Goal: Transaction & Acquisition: Purchase product/service

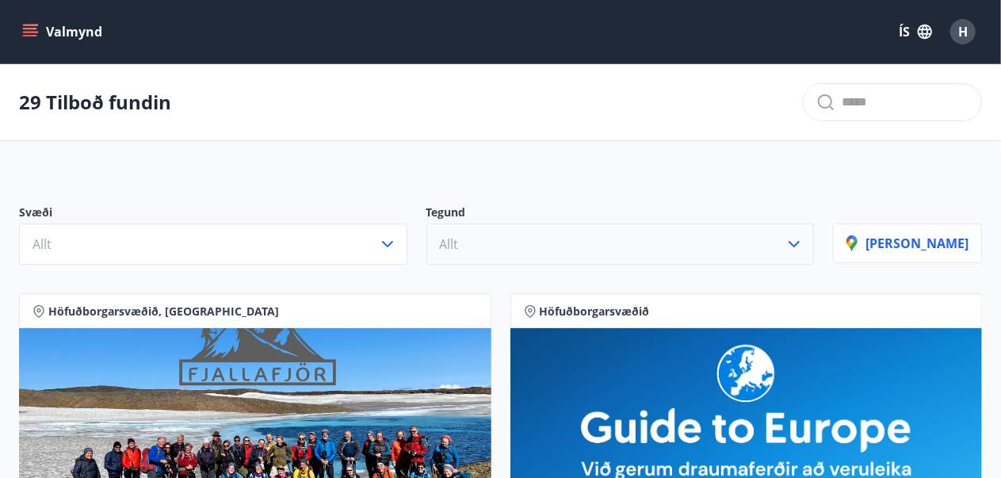
click at [626, 247] on button "Allt" at bounding box center [620, 243] width 388 height 41
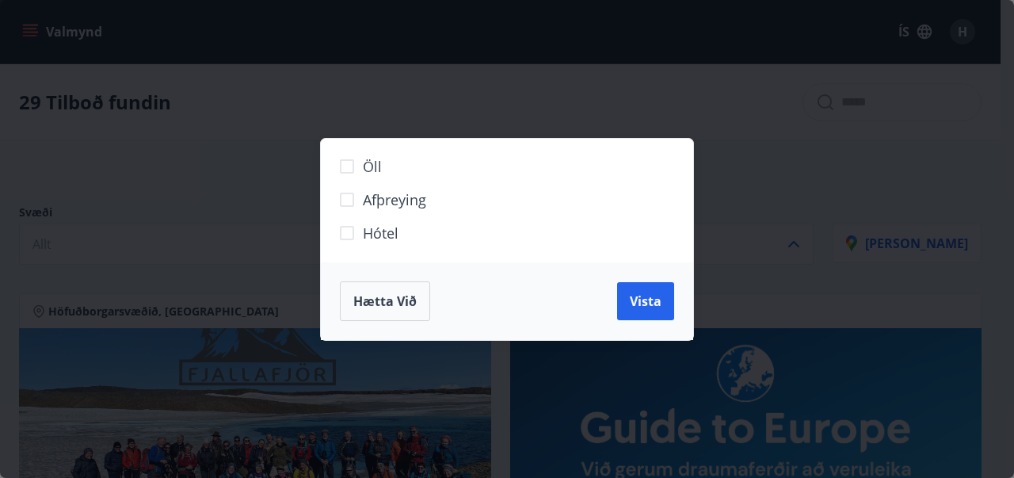
click at [393, 223] on span "Hótel" at bounding box center [381, 233] width 36 height 21
click at [631, 298] on span "Vista" at bounding box center [646, 300] width 32 height 17
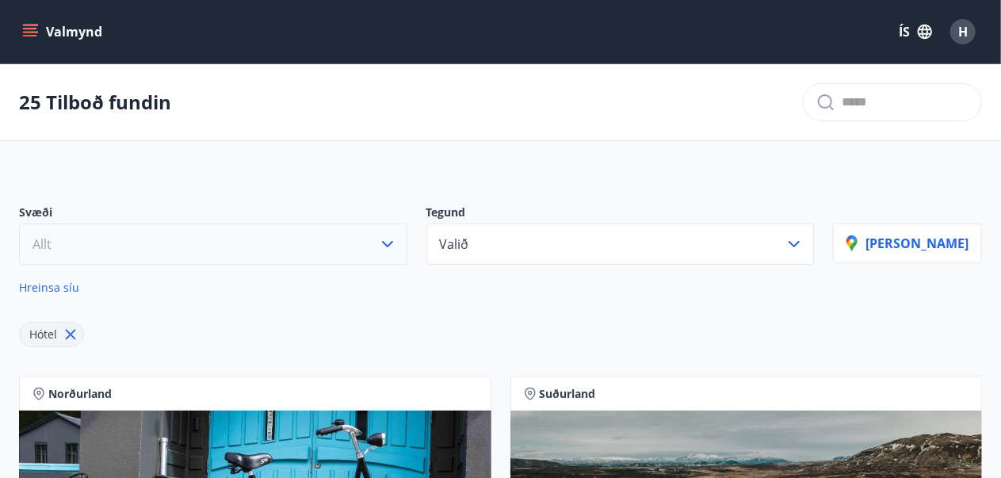
click at [385, 234] on button "Allt" at bounding box center [213, 243] width 388 height 41
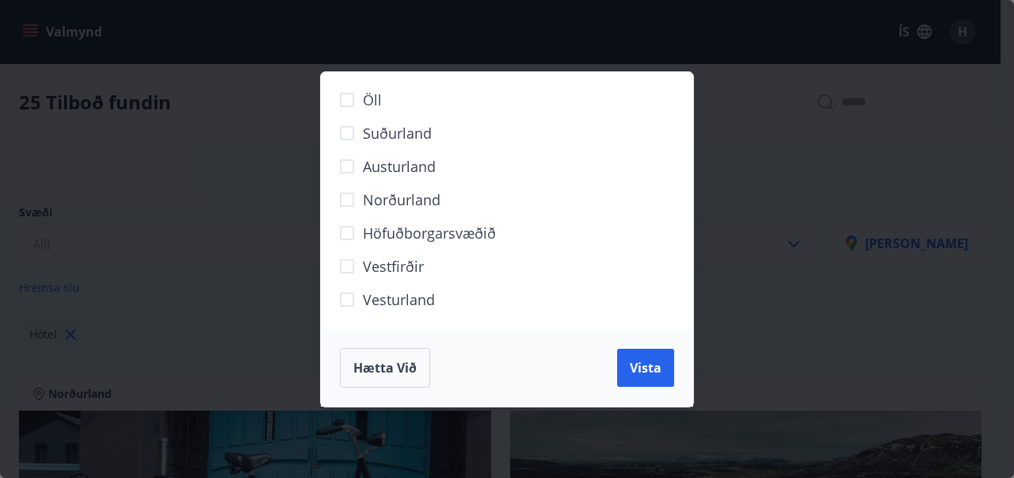
click at [384, 232] on span "Höfuðborgarsvæðið" at bounding box center [429, 233] width 133 height 21
click at [650, 365] on span "Vista" at bounding box center [646, 367] width 32 height 17
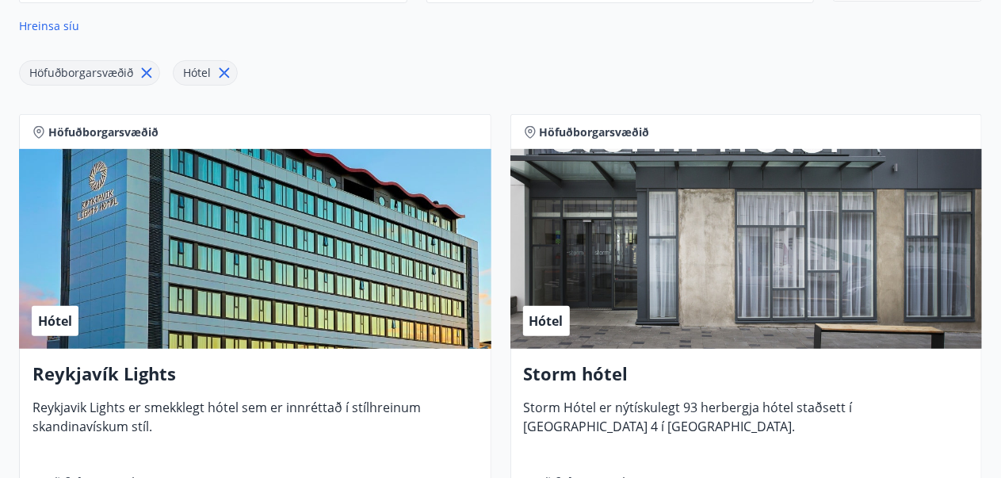
scroll to position [276, 0]
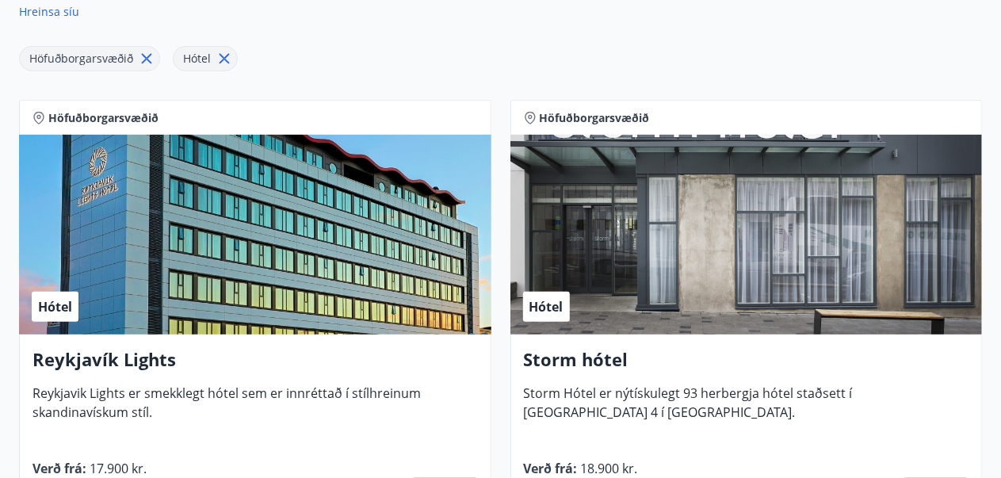
click at [650, 365] on h4 "Storm hótel" at bounding box center [746, 365] width 445 height 36
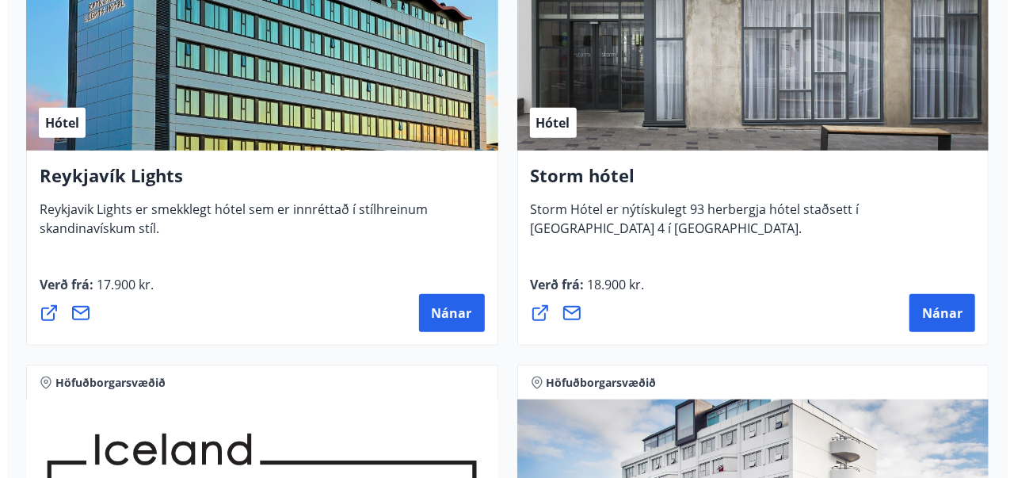
scroll to position [458, 0]
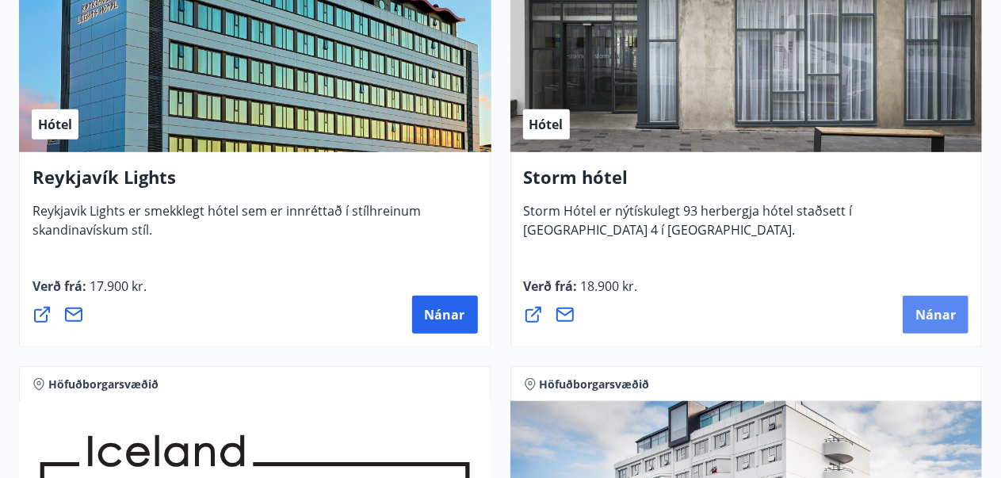
click at [960, 307] on button "Nánar" at bounding box center [935, 315] width 66 height 38
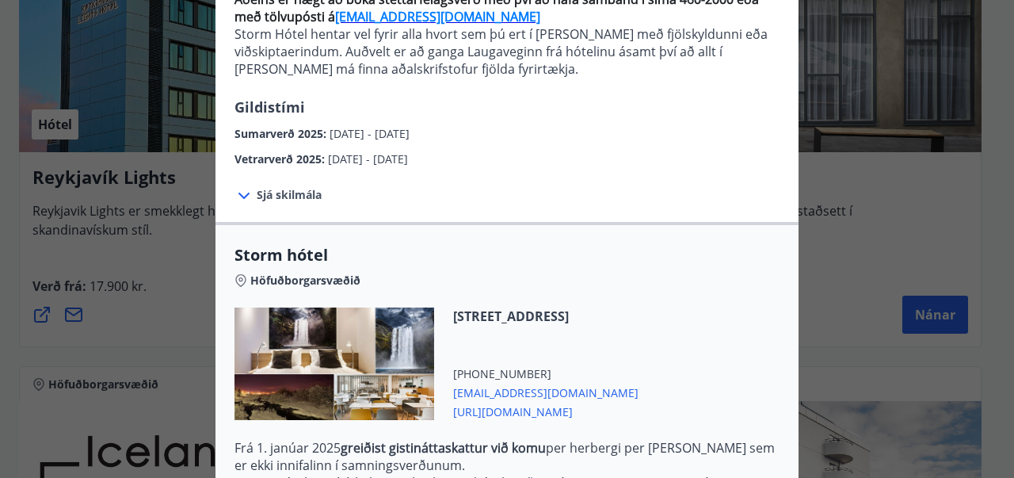
scroll to position [183, 0]
click at [257, 197] on span "Sjá skilmála" at bounding box center [289, 194] width 65 height 16
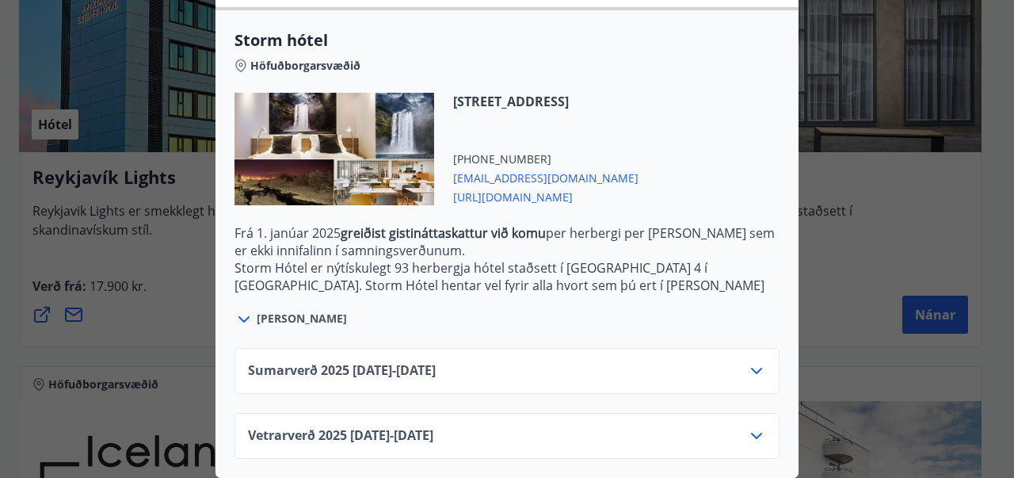
scroll to position [564, 0]
click at [747, 426] on icon at bounding box center [756, 435] width 19 height 19
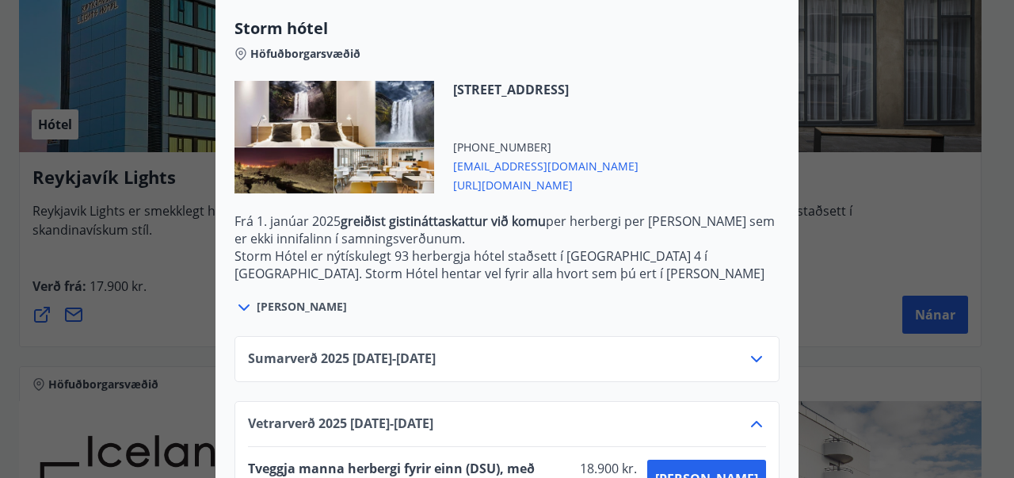
scroll to position [692, 0]
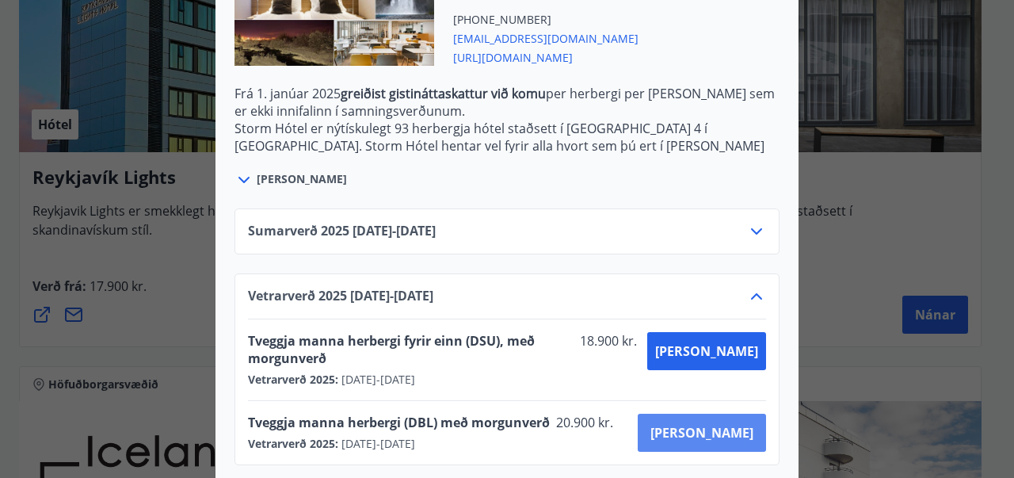
click at [745, 423] on button "[PERSON_NAME]" at bounding box center [702, 433] width 128 height 38
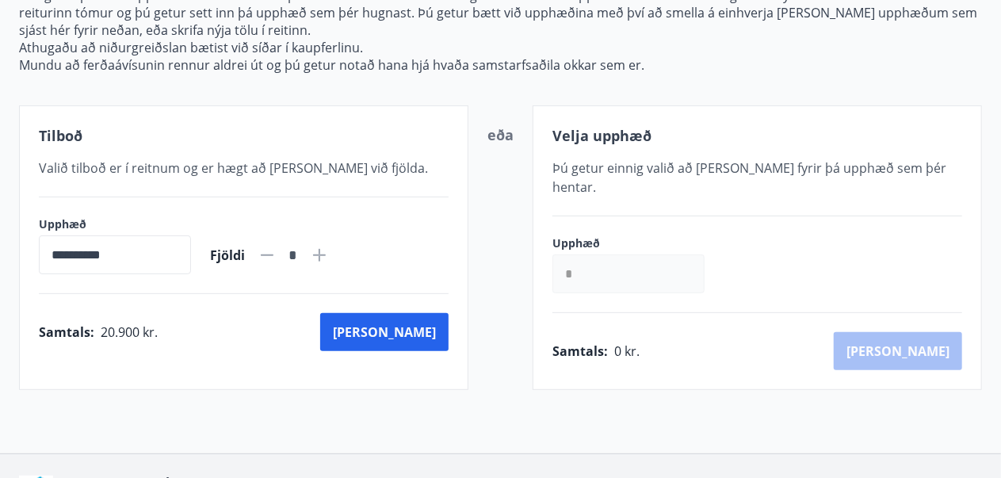
scroll to position [300, 0]
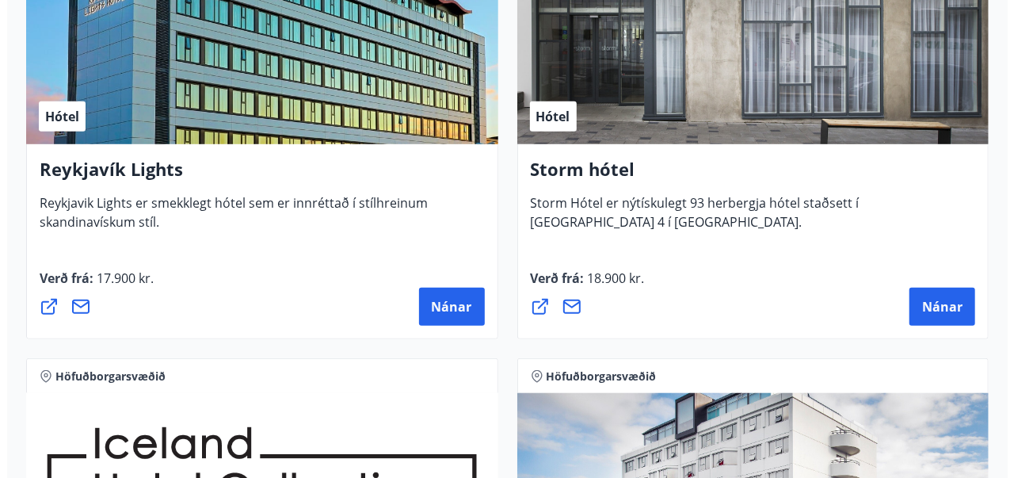
scroll to position [465, 0]
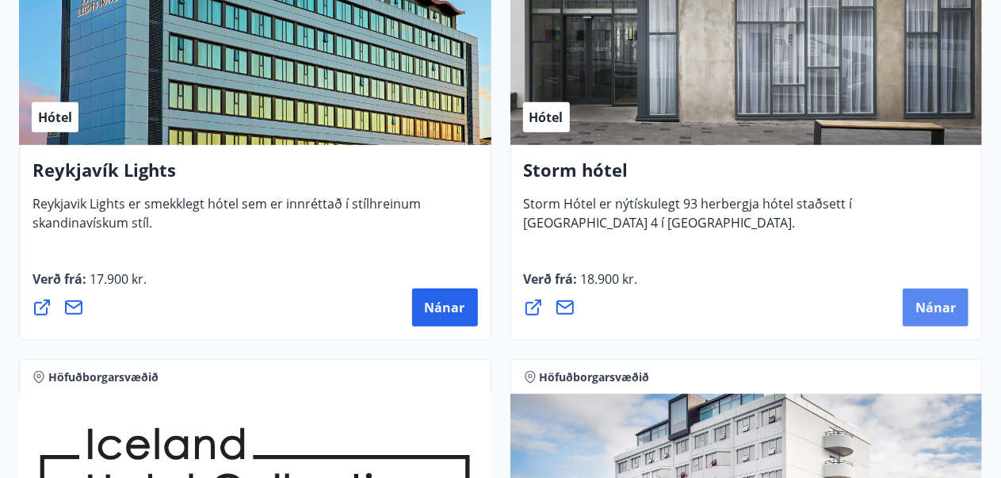
click at [944, 310] on span "Nánar" at bounding box center [935, 307] width 40 height 17
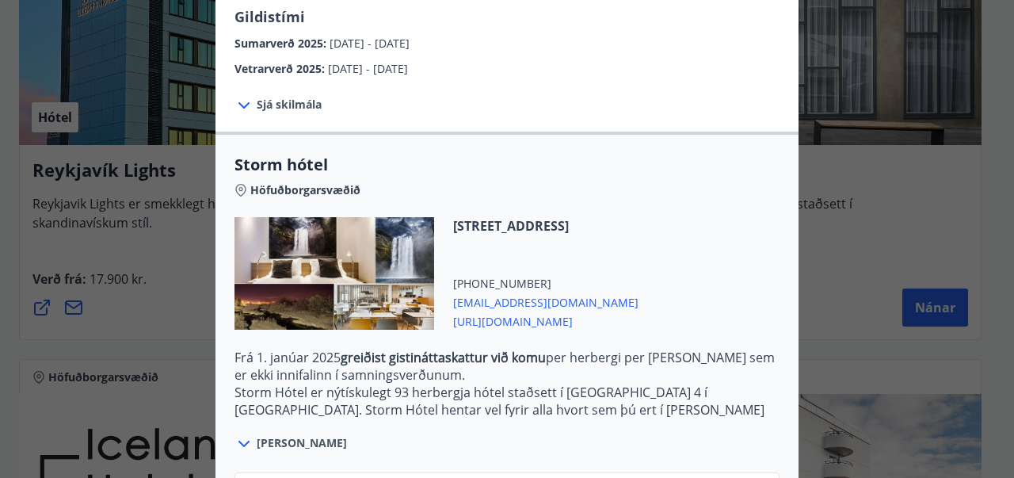
scroll to position [409, 0]
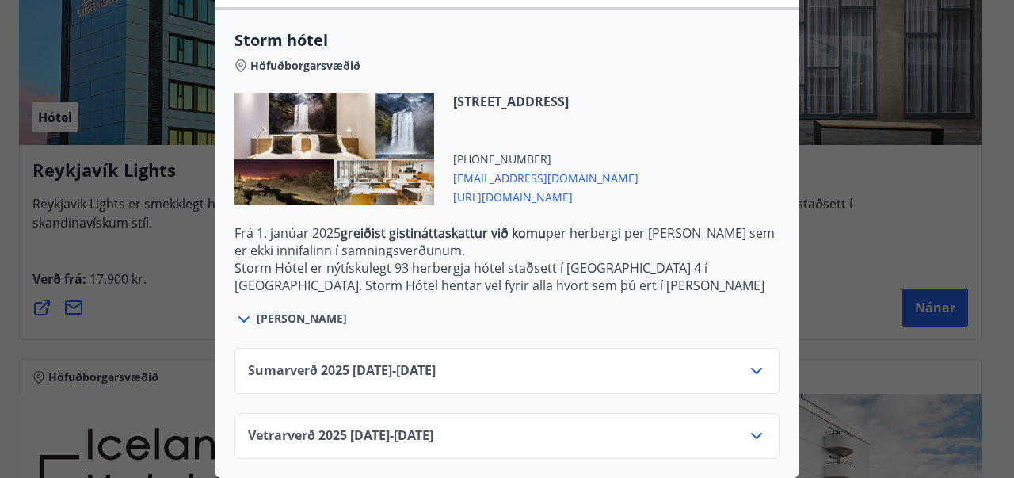
click at [747, 429] on icon at bounding box center [756, 435] width 19 height 19
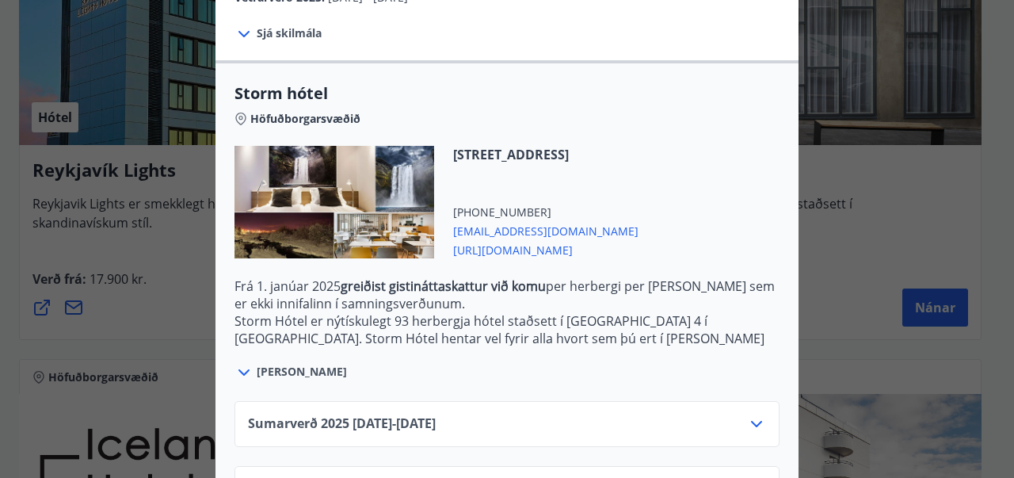
scroll to position [334, 0]
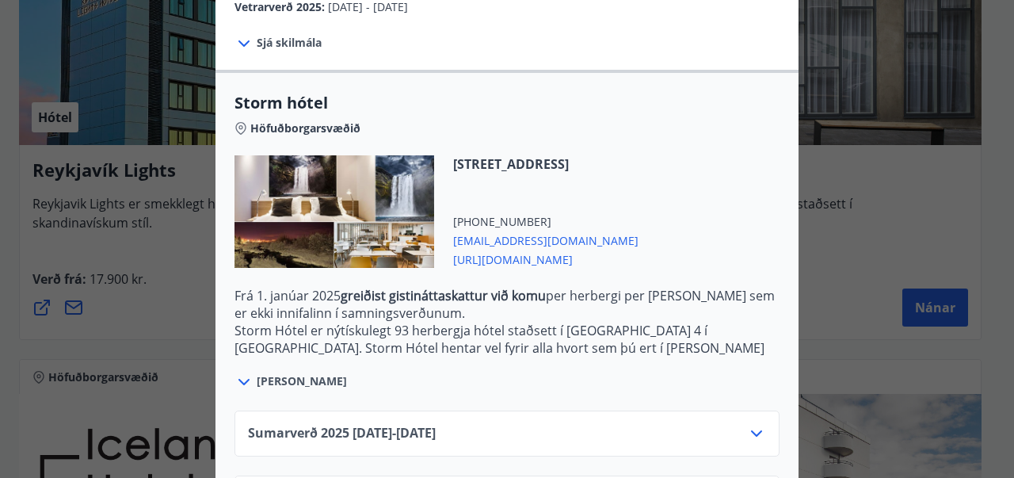
click at [510, 235] on span "[EMAIL_ADDRESS][DOMAIN_NAME]" at bounding box center [545, 239] width 185 height 19
drag, startPoint x: 516, startPoint y: 242, endPoint x: 552, endPoint y: 284, distance: 55.6
click at [552, 284] on div "[STREET_ADDRESS] [PHONE_NUMBER] [EMAIL_ADDRESS][DOMAIN_NAME] [URL][DOMAIN_NAME]" at bounding box center [507, 221] width 545 height 132
click at [590, 261] on span "[URL][DOMAIN_NAME]" at bounding box center [545, 258] width 185 height 19
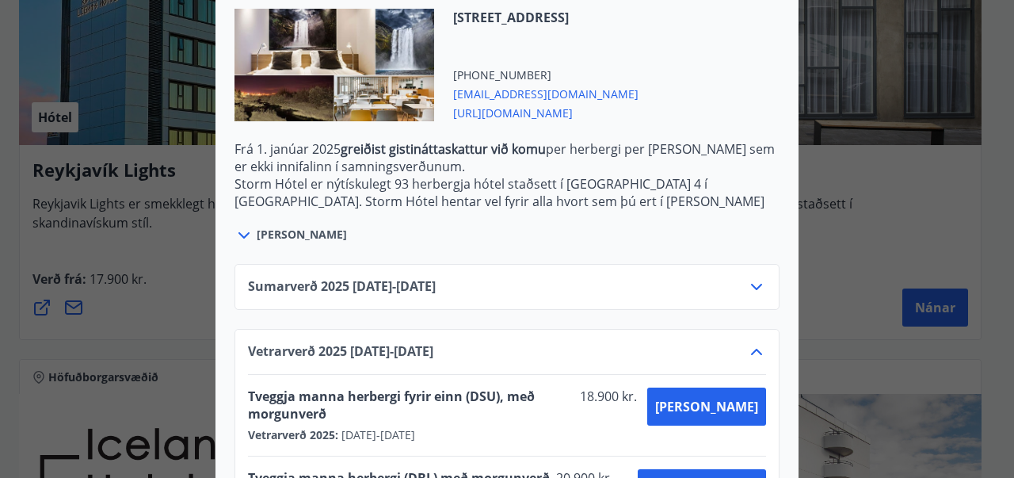
scroll to position [536, 0]
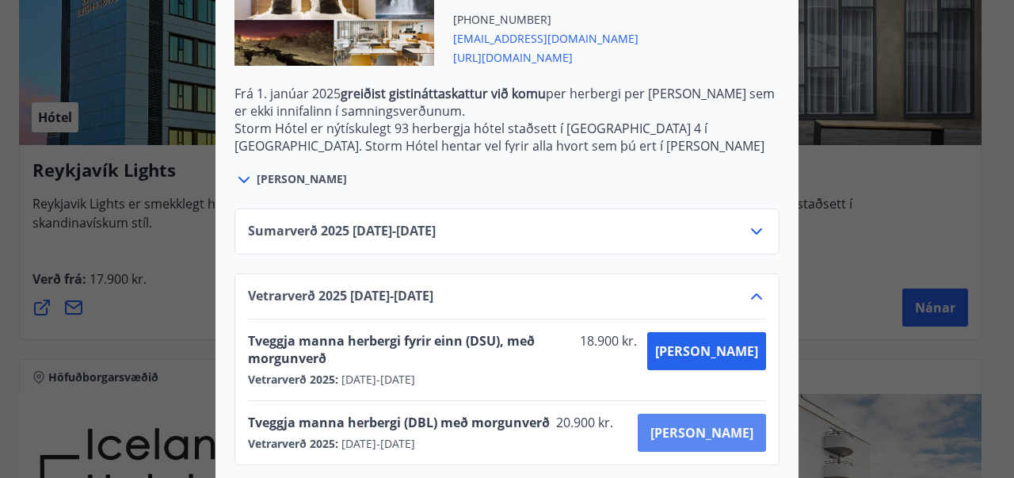
click at [723, 424] on span "[PERSON_NAME]" at bounding box center [701, 432] width 103 height 17
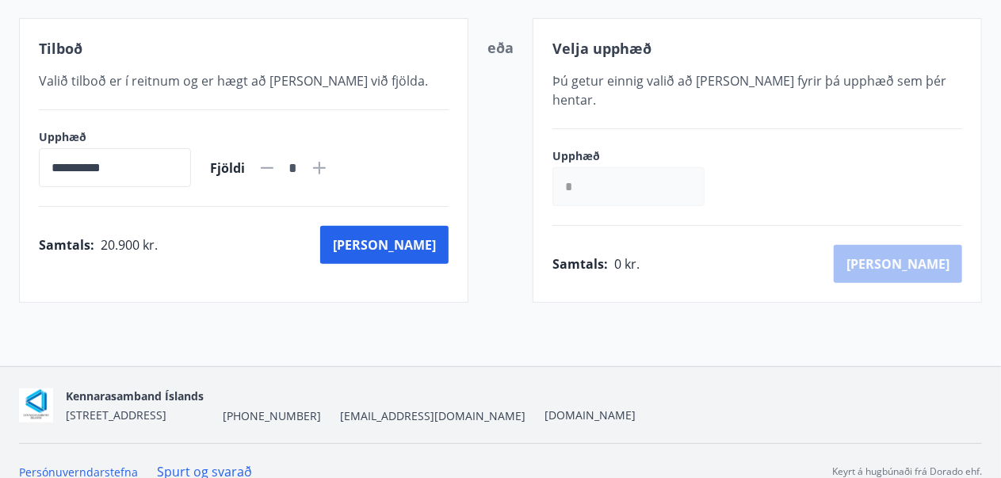
scroll to position [300, 0]
click at [723, 418] on div "Kennarasamband Íslands [STREET_ADDRESS] [PHONE_NUMBER] [EMAIL_ADDRESS][DOMAIN_N…" at bounding box center [500, 405] width 963 height 76
click at [410, 246] on button "[PERSON_NAME]" at bounding box center [384, 245] width 128 height 38
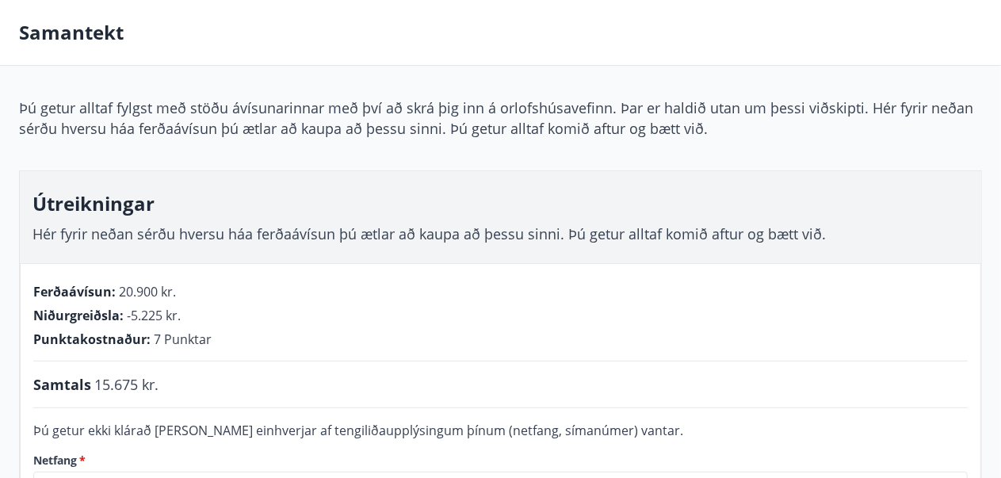
scroll to position [65, 0]
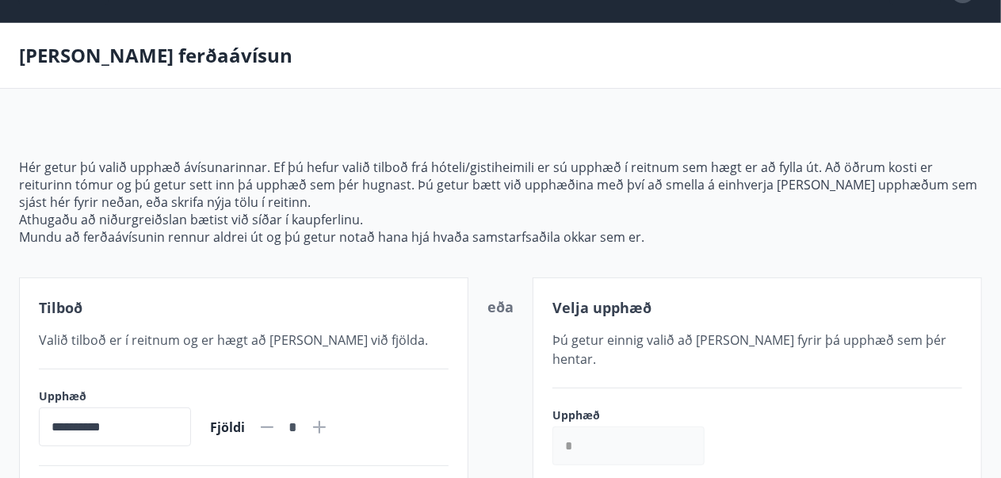
scroll to position [40, 0]
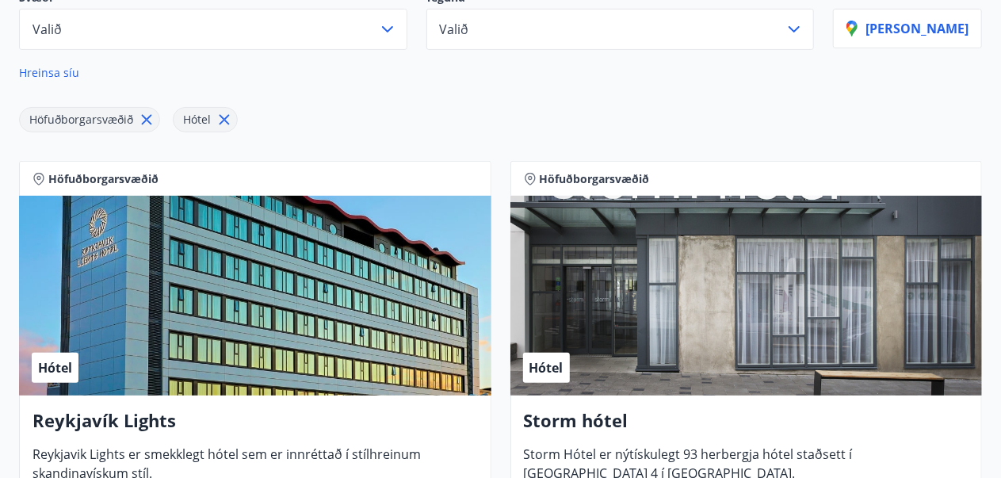
scroll to position [217, 0]
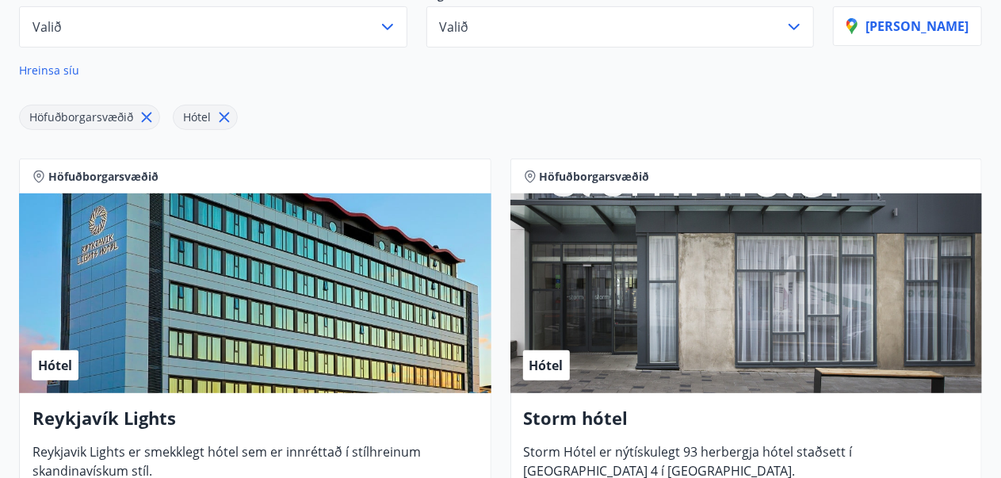
click at [735, 359] on div "Hótel" at bounding box center [746, 293] width 472 height 200
click at [621, 420] on h4 "Storm hótel" at bounding box center [746, 424] width 445 height 36
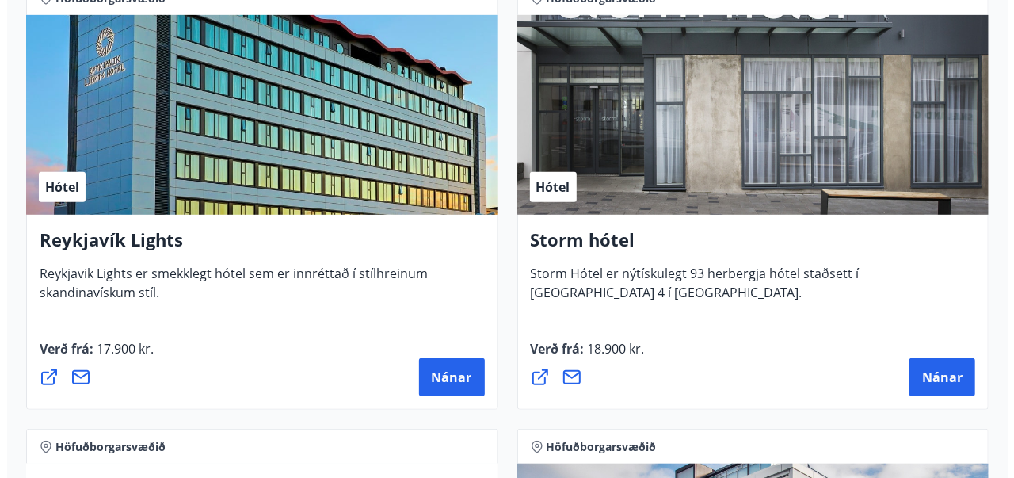
scroll to position [396, 0]
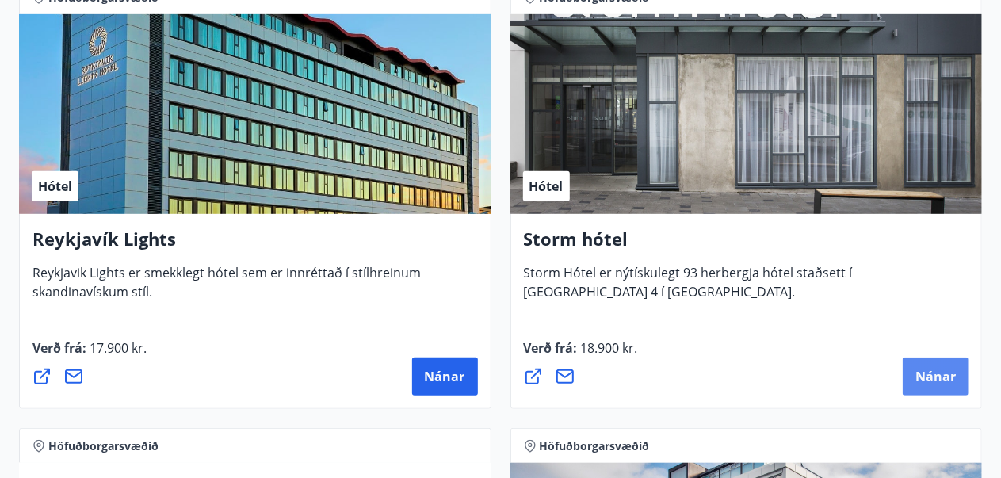
click at [932, 385] on button "Nánar" at bounding box center [935, 376] width 66 height 38
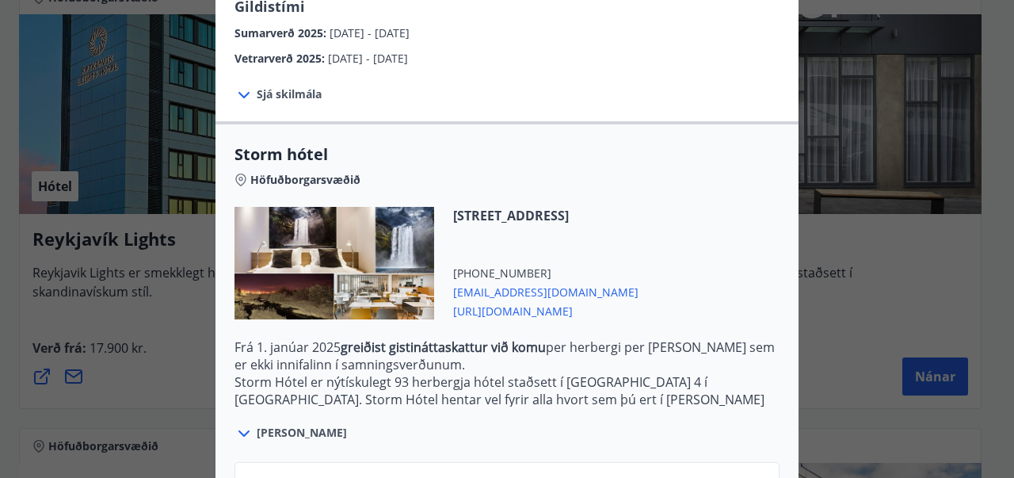
scroll to position [409, 0]
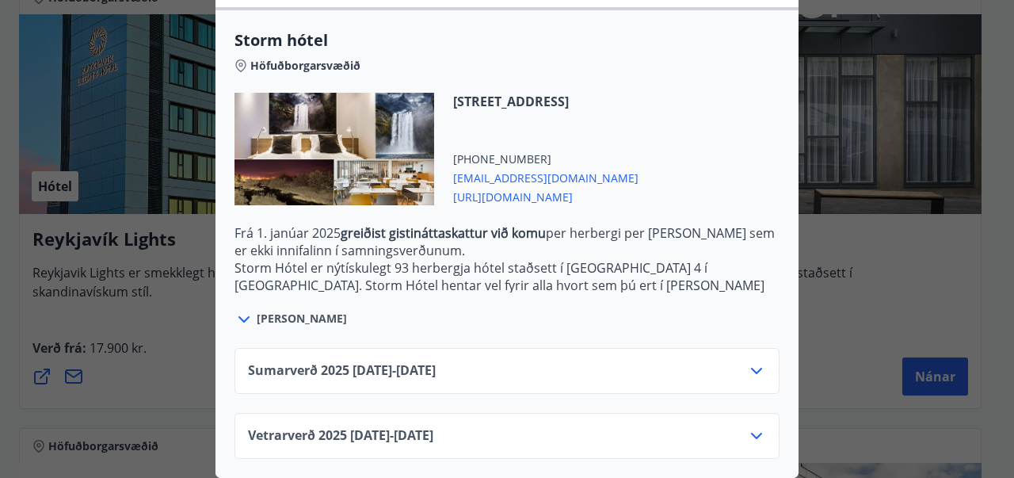
click at [616, 426] on div "Vetrarverð [PHONE_NUMBER][DATE] - [DATE]" at bounding box center [507, 442] width 518 height 32
click at [750, 427] on icon at bounding box center [756, 435] width 19 height 19
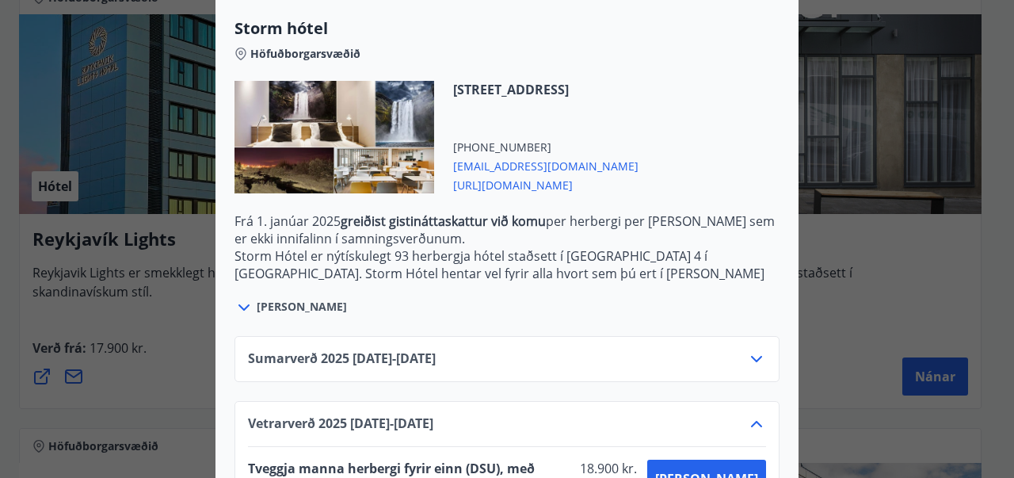
scroll to position [536, 0]
